Goal: Find contact information: Find contact information

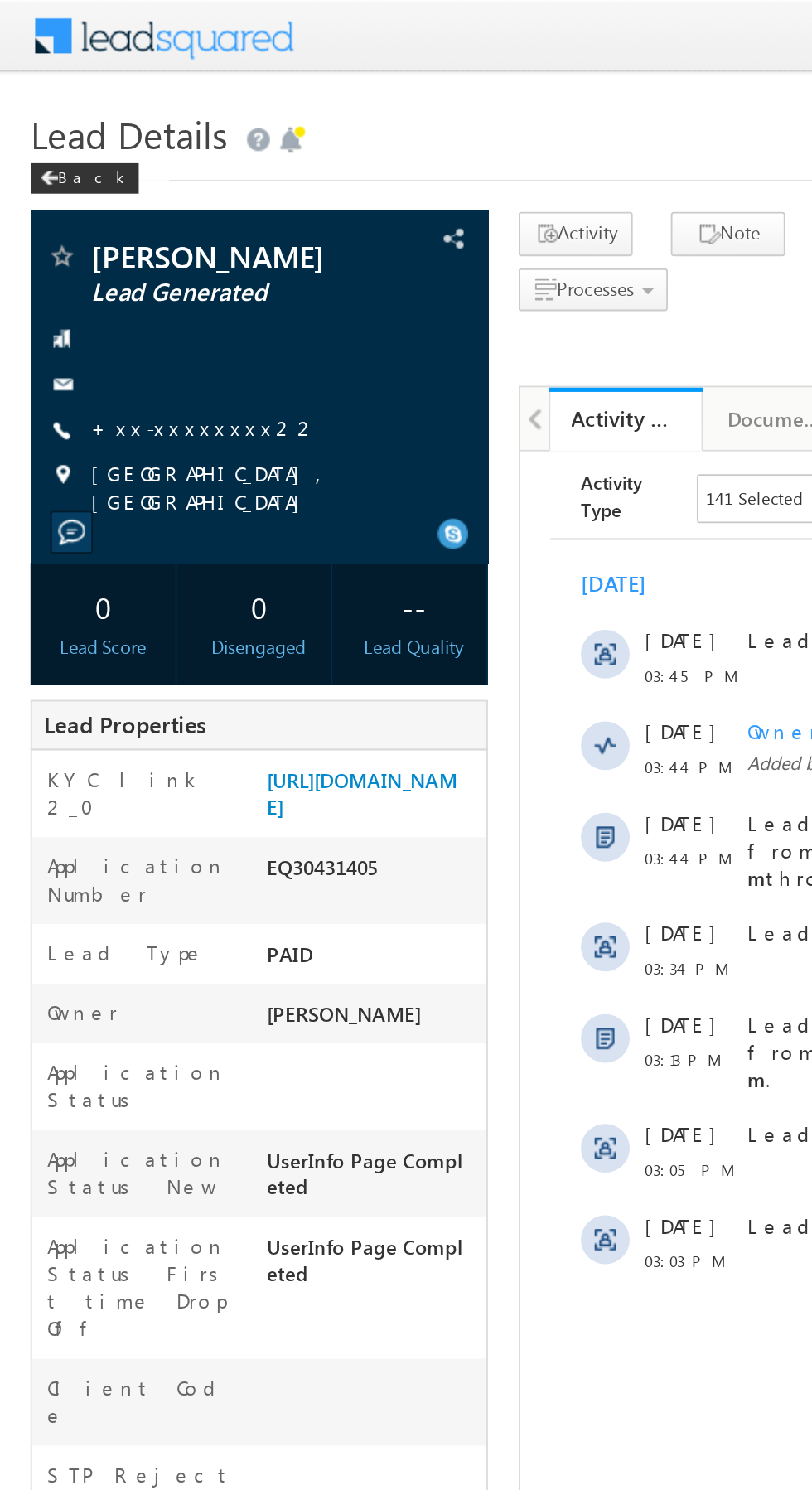
click at [106, 233] on link "+xx-xxxxxxxx22" at bounding box center [112, 232] width 124 height 14
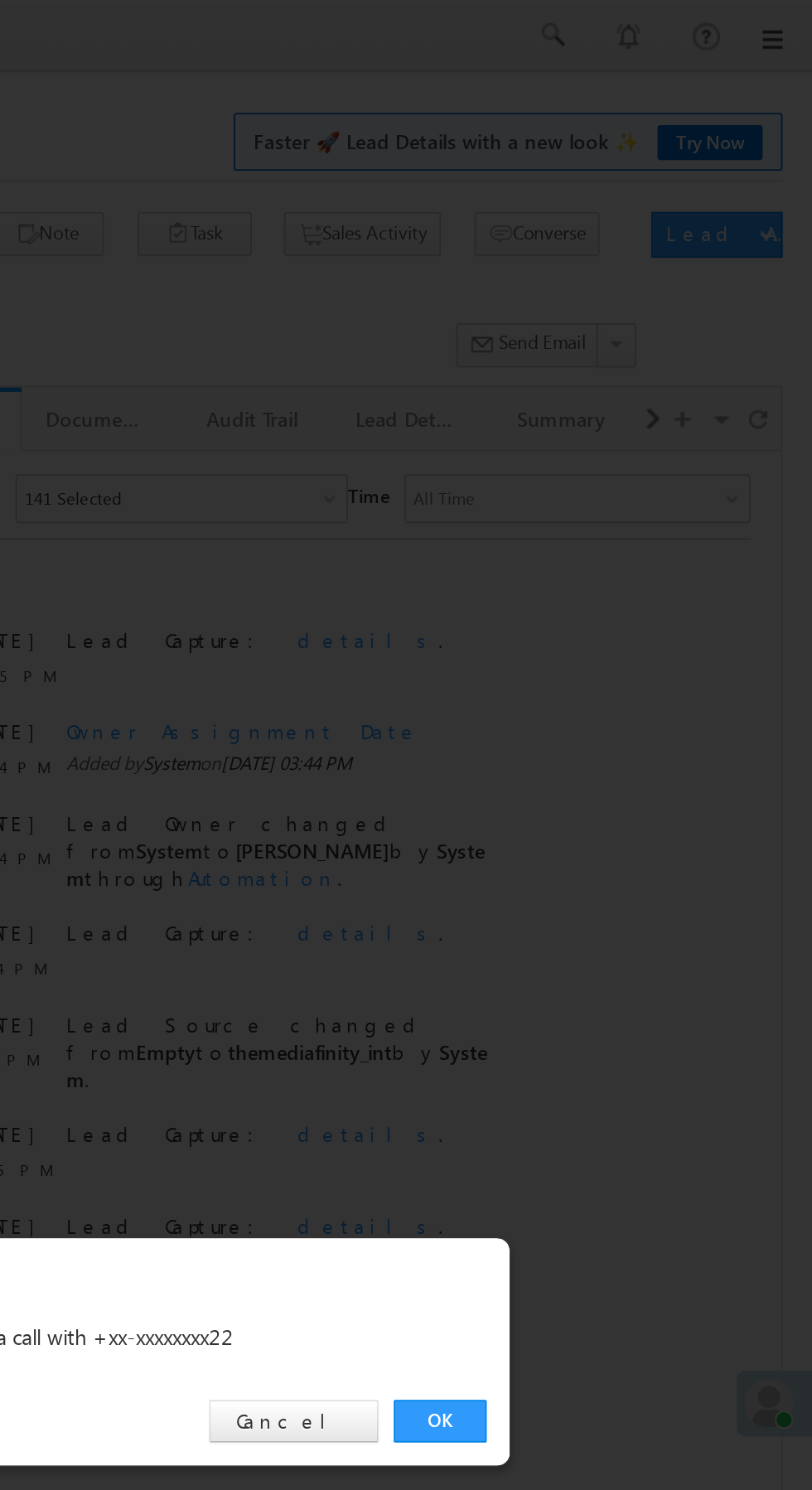
click at [609, 775] on link "OK" at bounding box center [610, 772] width 51 height 24
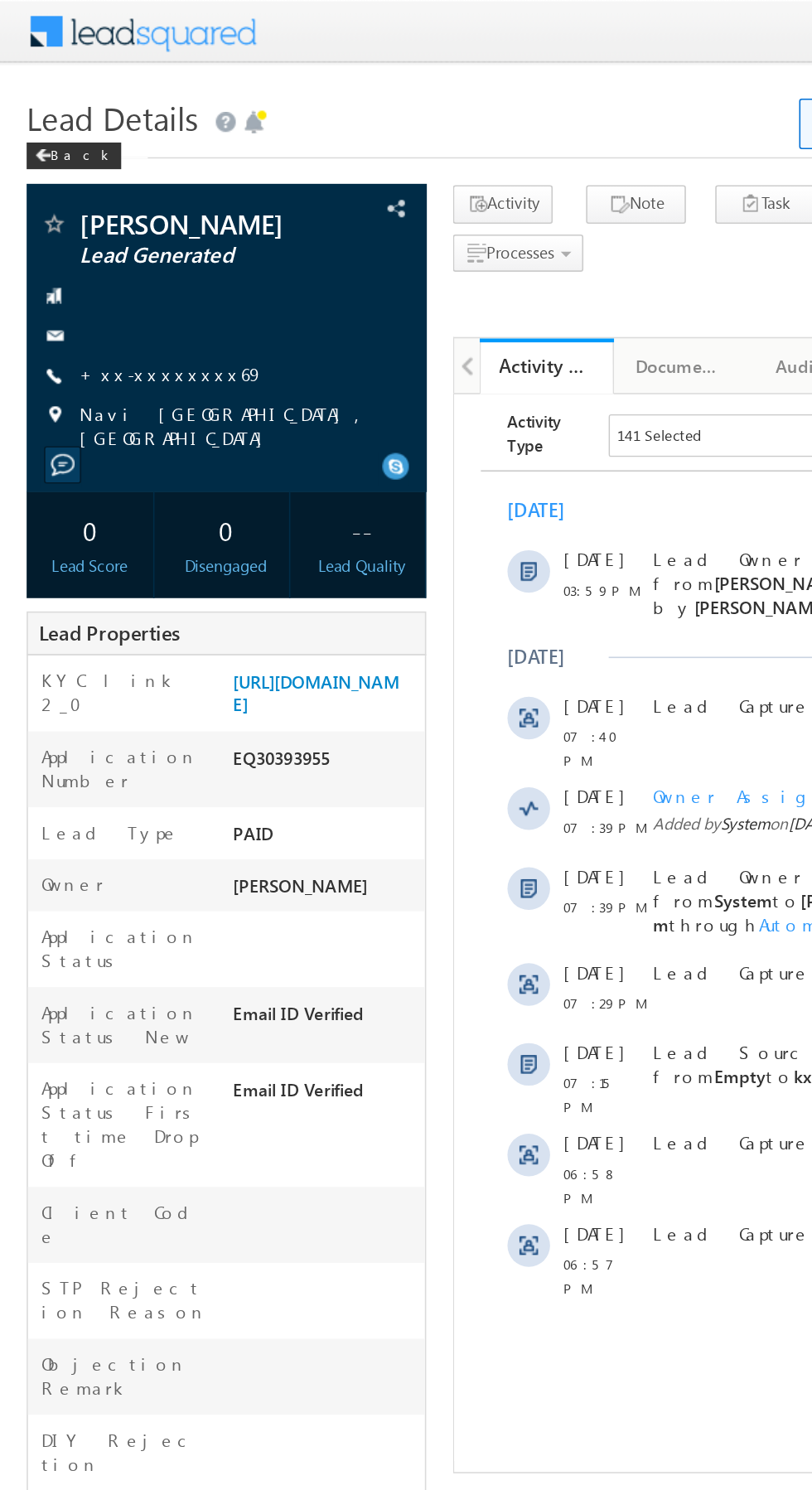
click at [85, 229] on link "+xx-xxxxxxxx69" at bounding box center [106, 232] width 114 height 14
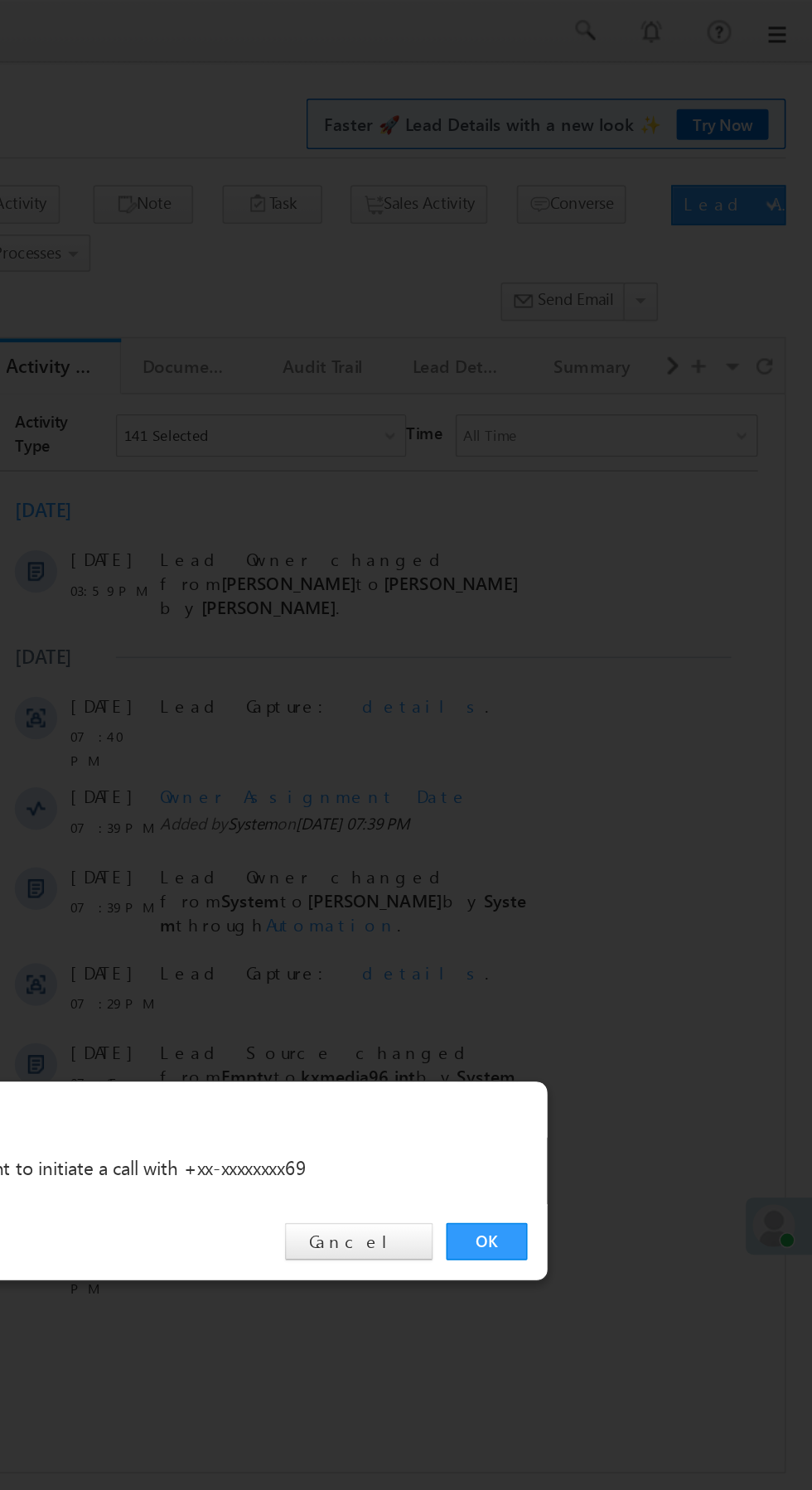
click at [611, 766] on link "OK" at bounding box center [610, 772] width 51 height 24
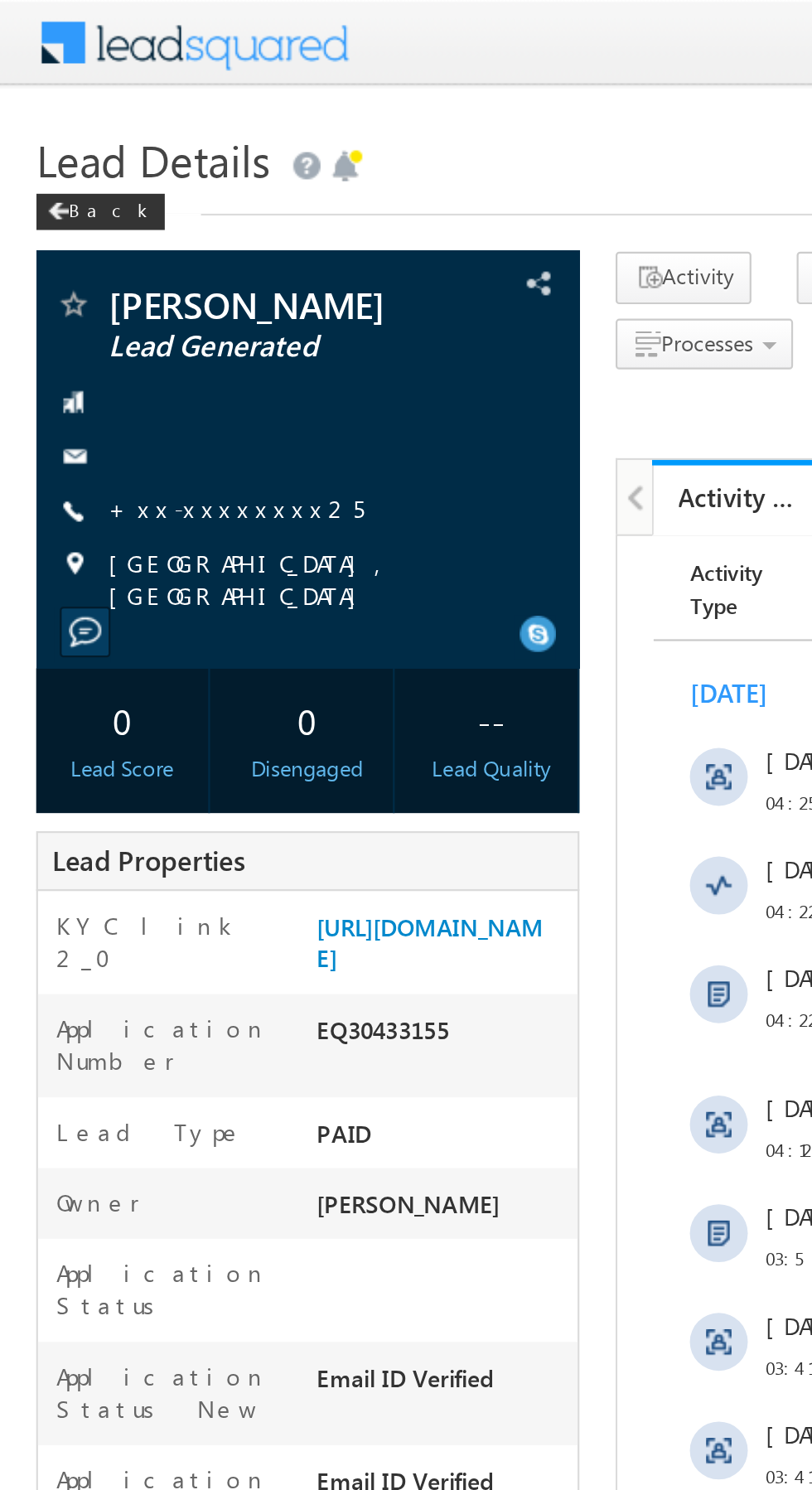
click at [87, 240] on link "+xx-xxxxxxxx25" at bounding box center [108, 232] width 117 height 14
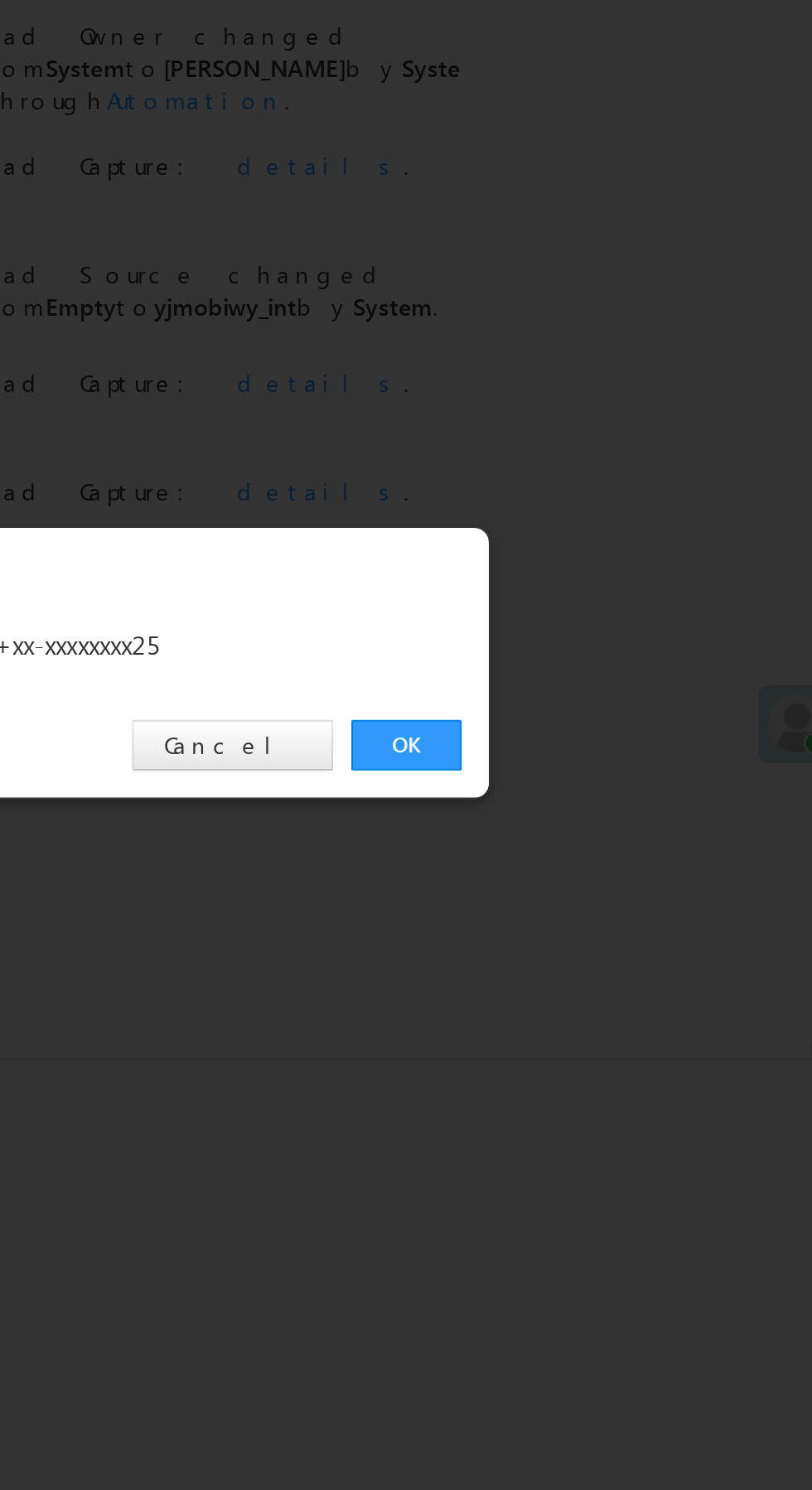
click at [607, 770] on link "OK" at bounding box center [610, 772] width 51 height 24
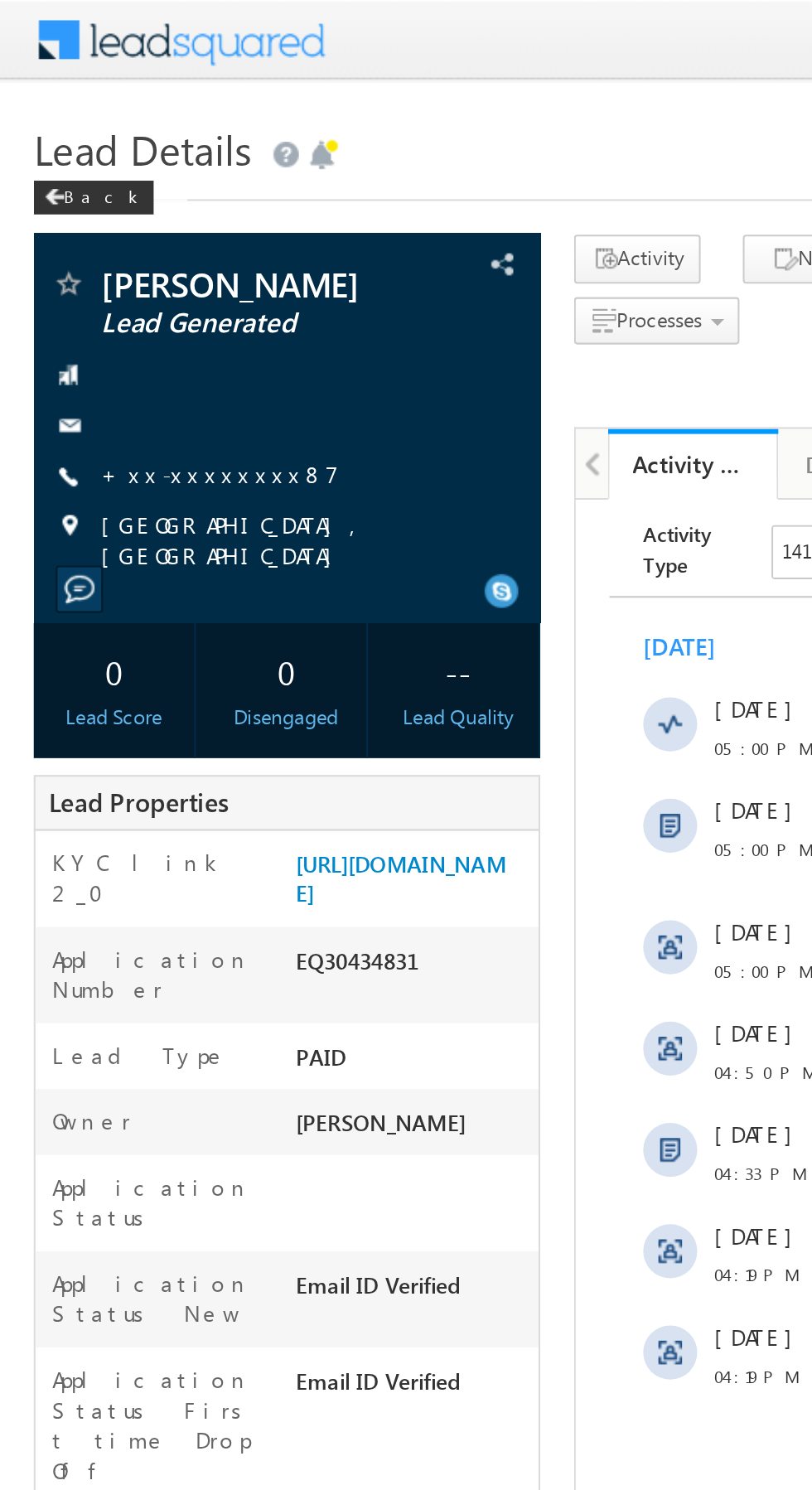
click at [92, 228] on link "+xx-xxxxxxxx87" at bounding box center [108, 232] width 117 height 14
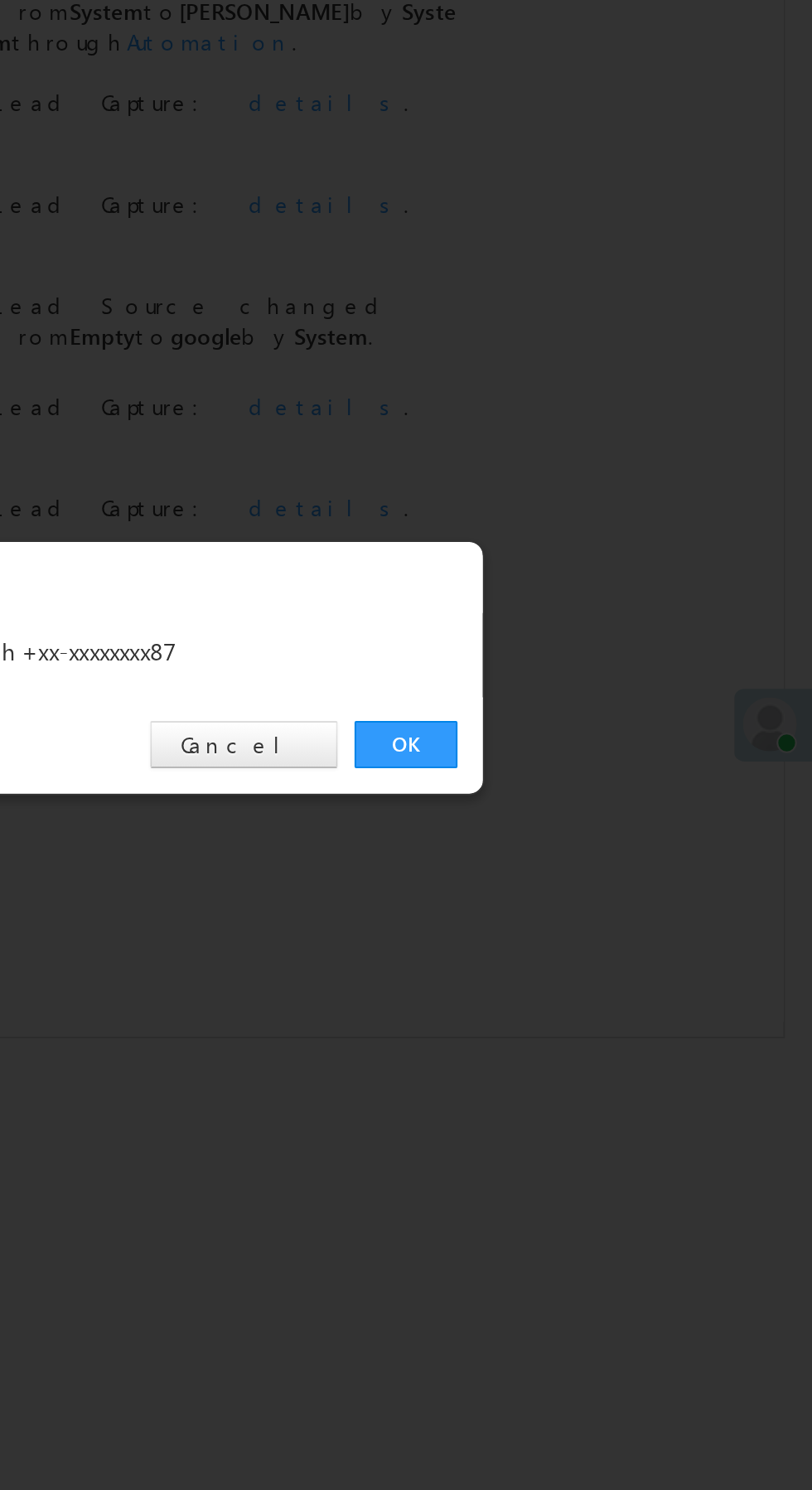
click at [607, 769] on link "OK" at bounding box center [610, 772] width 51 height 24
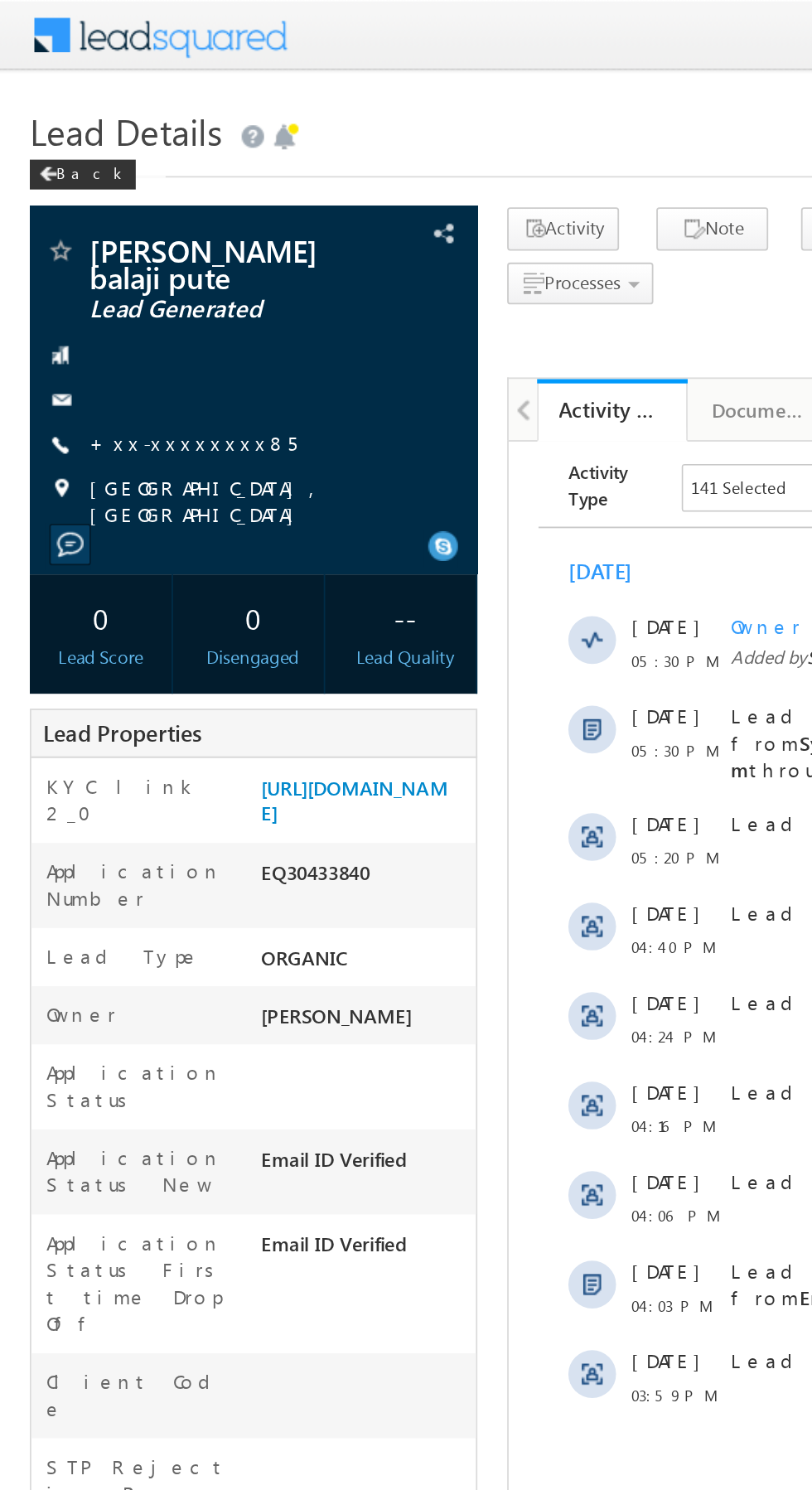
click at [99, 239] on link "+xx-xxxxxxxx85" at bounding box center [107, 246] width 115 height 14
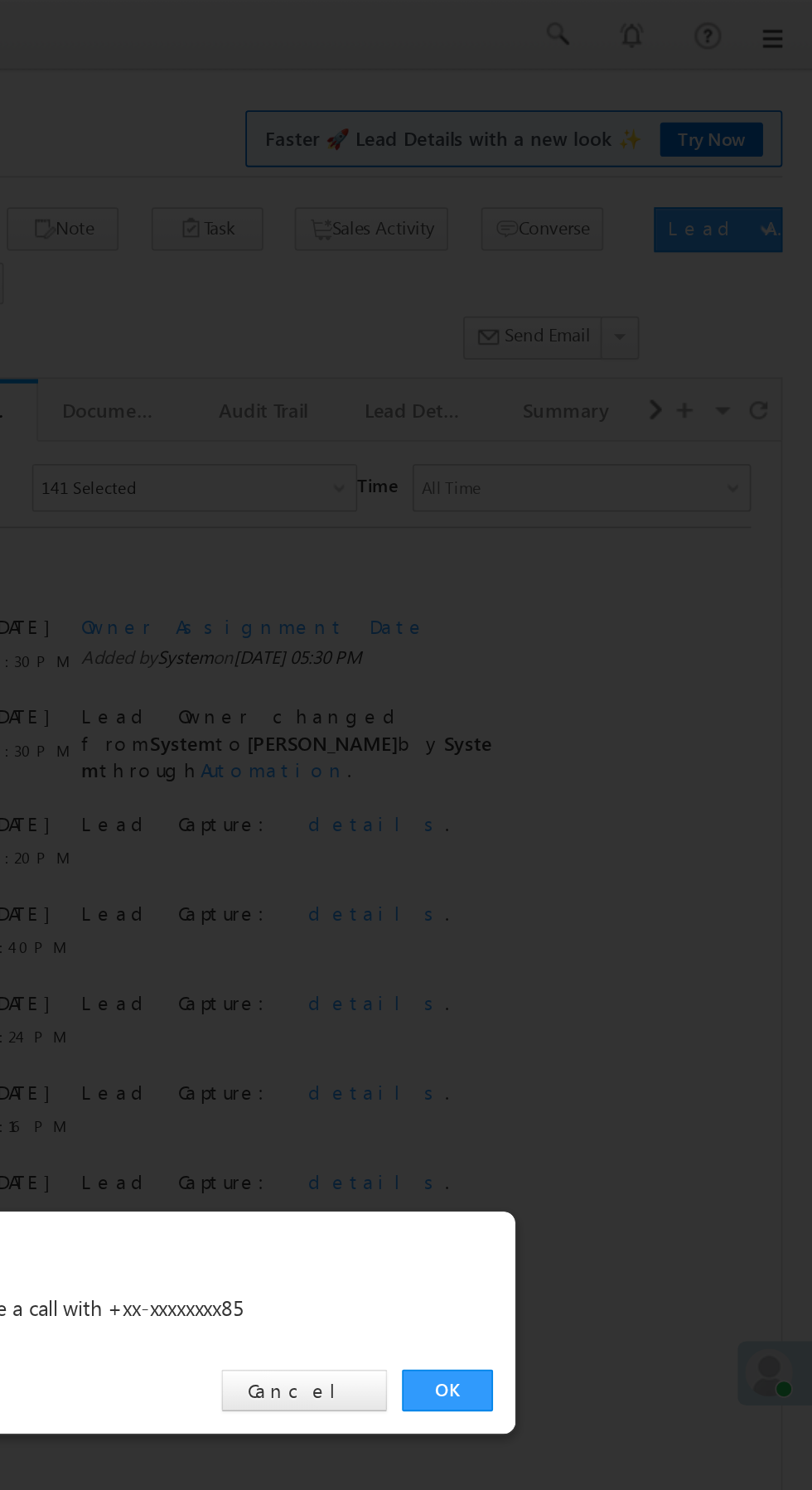
click at [617, 770] on link "OK" at bounding box center [610, 772] width 51 height 24
